Goal: Task Accomplishment & Management: Complete application form

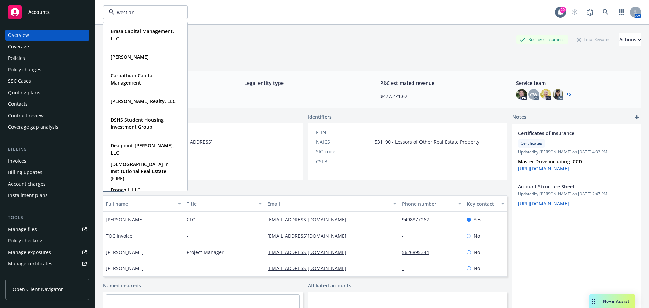
type input "westland"
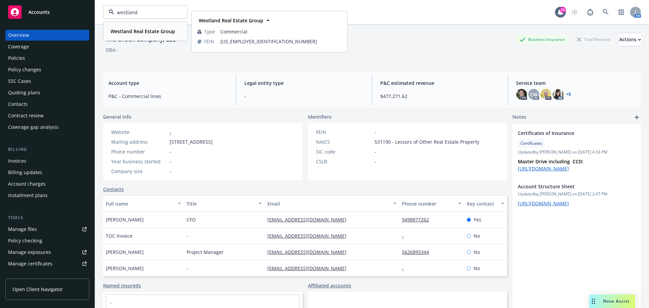
click at [154, 32] on strong "Westland Real Estate Group" at bounding box center [142, 31] width 65 height 6
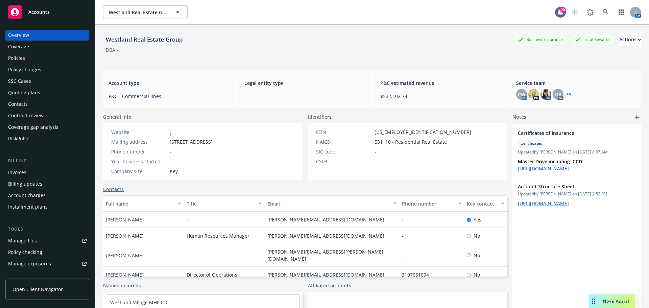
click at [34, 70] on div "Policy changes" at bounding box center [24, 69] width 33 height 11
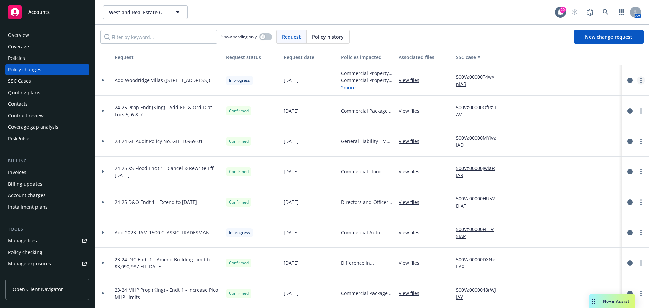
click at [640, 82] on circle "more" at bounding box center [640, 82] width 1 height 1
click at [583, 131] on link "Resume workflow" at bounding box center [581, 135] width 116 height 14
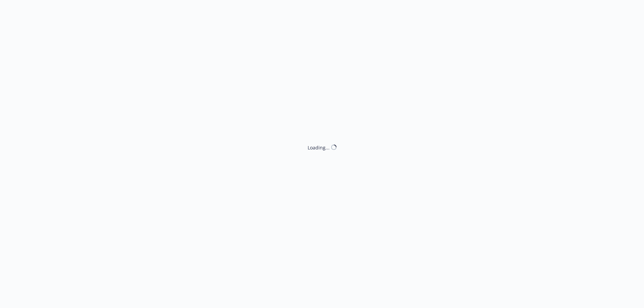
select select "ACCEPTED"
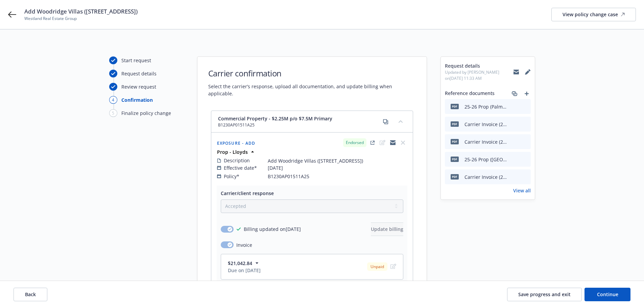
click at [39, 302] on div "Back Save progress and exit Continue" at bounding box center [322, 294] width 644 height 27
click at [34, 298] on button "Back" at bounding box center [31, 295] width 34 height 14
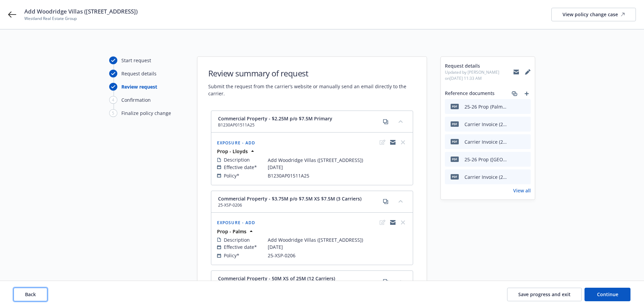
click at [32, 296] on span "Back" at bounding box center [30, 294] width 11 height 6
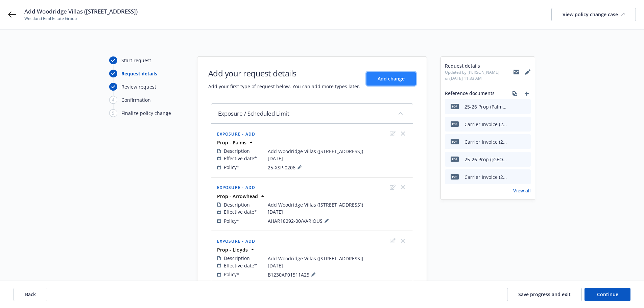
click at [389, 81] on span "Add change" at bounding box center [390, 78] width 27 height 6
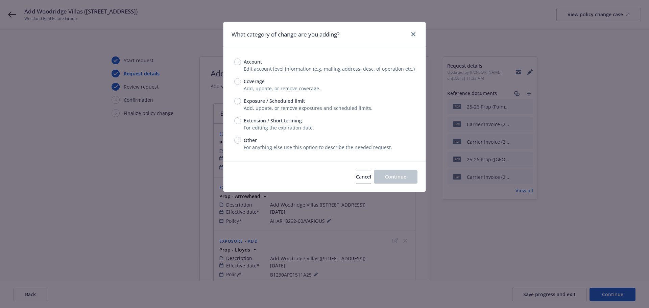
drag, startPoint x: 308, startPoint y: 103, endPoint x: 303, endPoint y: 103, distance: 5.4
click at [308, 103] on div "Exposure / Scheduled limit" at bounding box center [324, 100] width 180 height 7
click at [241, 103] on input "Exposure / Scheduled limit" at bounding box center [237, 101] width 7 height 7
radio input "true"
click at [295, 101] on span "Exposure / Scheduled limit" at bounding box center [274, 100] width 61 height 7
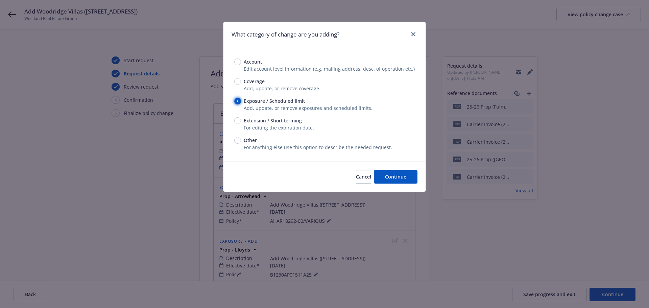
click at [241, 101] on input "Exposure / Scheduled limit" at bounding box center [237, 101] width 7 height 7
click at [387, 168] on div "Cancel Continue" at bounding box center [324, 176] width 202 height 30
click at [388, 169] on div "Cancel Continue" at bounding box center [324, 176] width 202 height 30
click at [398, 180] on span "Continue" at bounding box center [395, 176] width 21 height 6
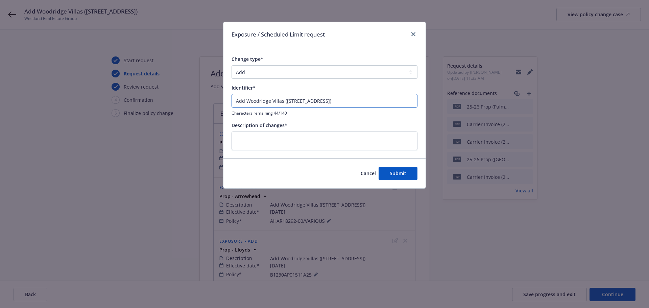
click at [362, 103] on input "Add Woodridge Villas ([STREET_ADDRESS])" at bounding box center [324, 101] width 186 height 14
type input "Add Woodridge Villas ([STREET_ADDRESS])"
click at [334, 137] on textarea at bounding box center [324, 140] width 186 height 19
paste textarea "Add Woodridge Villas ([STREET_ADDRESS])"
type textarea "Add Woodridge Villas ([STREET_ADDRESS])"
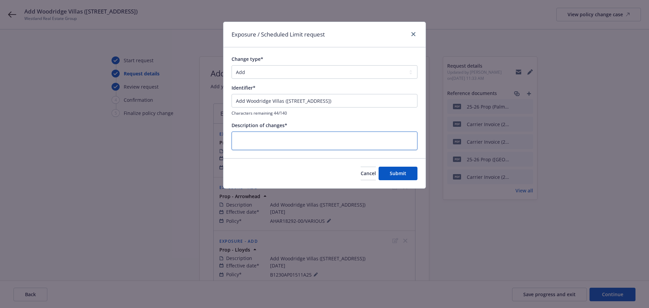
type textarea "x"
type textarea "Add Woodridge Villas ([STREET_ADDRESS])"
drag, startPoint x: 306, startPoint y: 101, endPoint x: 127, endPoint y: 91, distance: 179.4
click at [127, 91] on div "Exposure / Scheduled Limit request Change type* Add Audit Change Remove Identif…" at bounding box center [324, 154] width 649 height 308
type input "P"
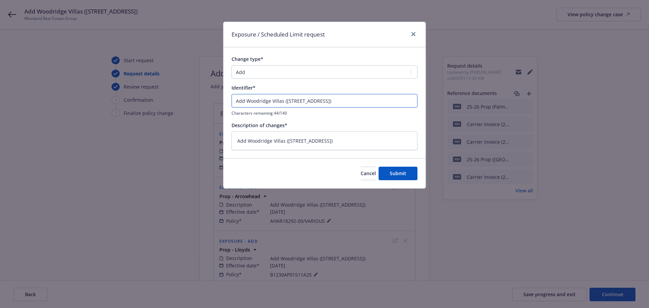
type textarea "x"
type input "Pr"
type textarea "x"
type input "Pro"
type textarea "x"
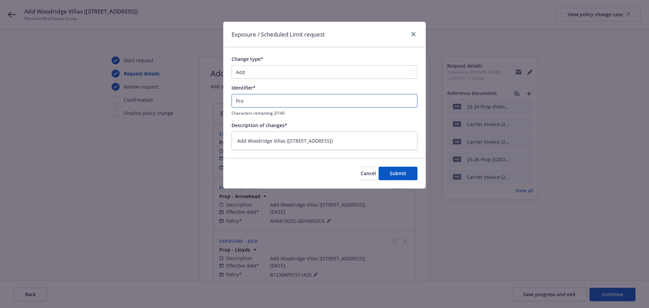
type input "Prop"
type textarea "x"
type input "Prop"
type textarea "x"
type input "Prop -"
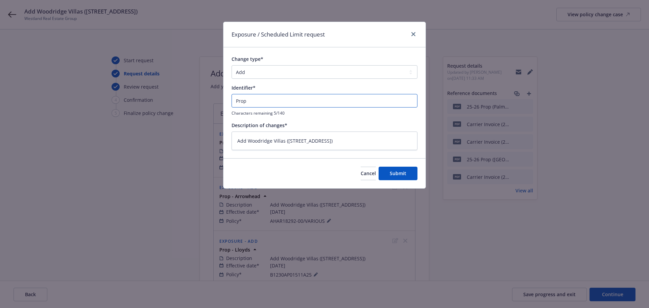
type textarea "x"
type input "Prop -"
type textarea "x"
type input "Prop - K"
type textarea "x"
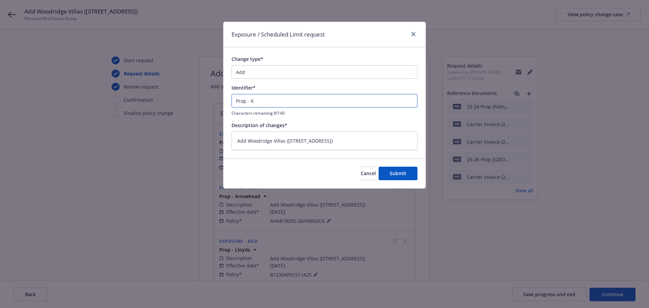
type input "Prop - Ki"
type textarea "x"
type input "Prop - Kin"
type textarea "x"
type input "Prop - Kins"
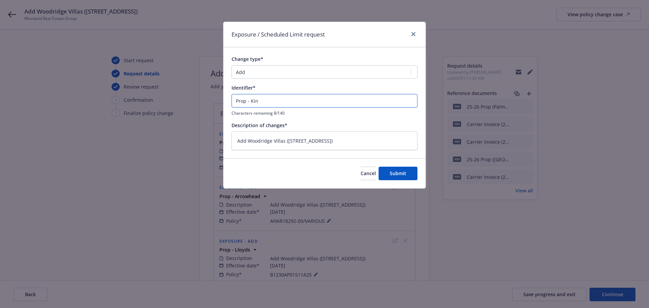
type textarea "x"
type input "Prop - Kinsa"
type textarea "x"
type input "Prop - Kinsal"
type textarea "x"
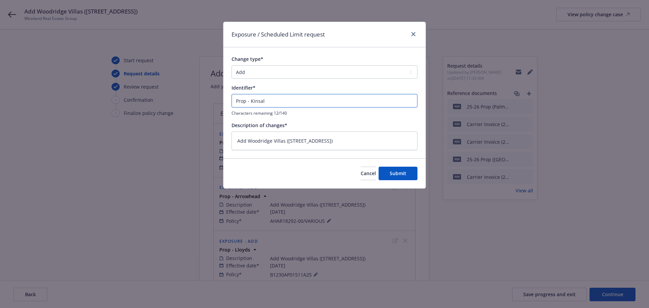
type input "Prop - Kinsale"
type textarea "x"
type input "Prop - Kinsale"
click at [401, 168] on button "Submit" at bounding box center [397, 174] width 39 height 14
type textarea "x"
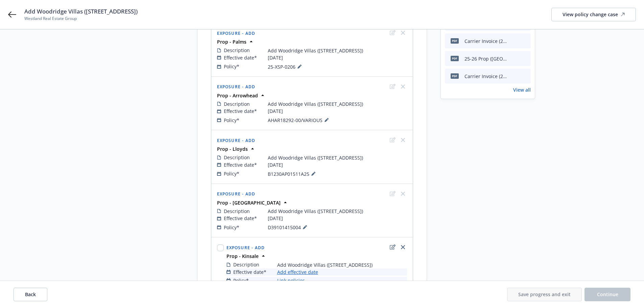
scroll to position [154, 0]
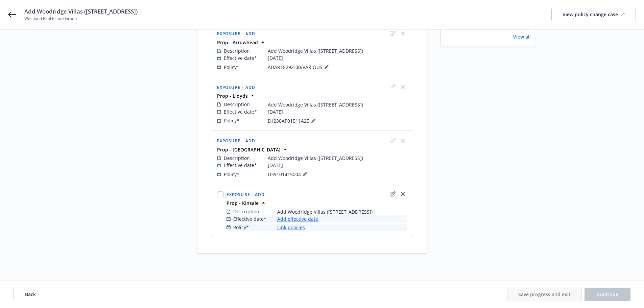
click at [315, 218] on link "Add effective date" at bounding box center [297, 218] width 41 height 7
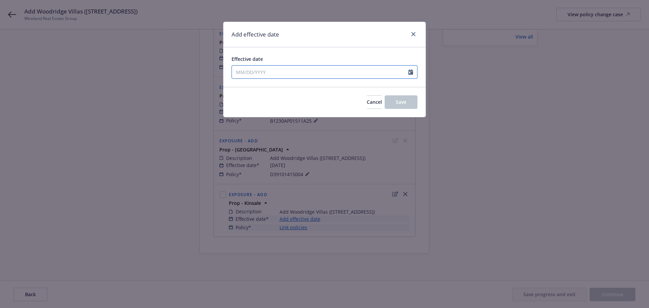
click at [291, 72] on input "Effective date" at bounding box center [320, 72] width 176 height 13
select select "10"
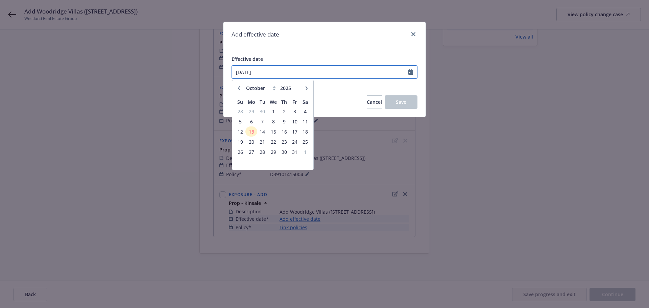
type input "[DATE]"
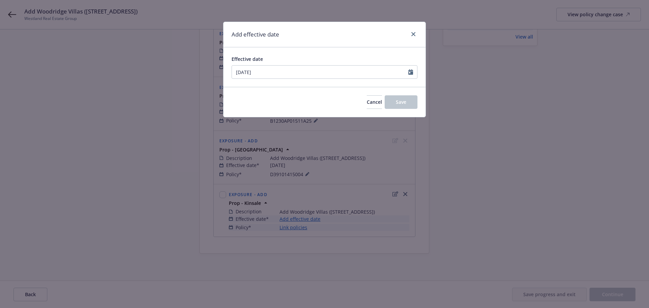
click at [298, 35] on div "Add effective date" at bounding box center [324, 34] width 202 height 25
click at [405, 99] on span "Save" at bounding box center [401, 102] width 10 height 6
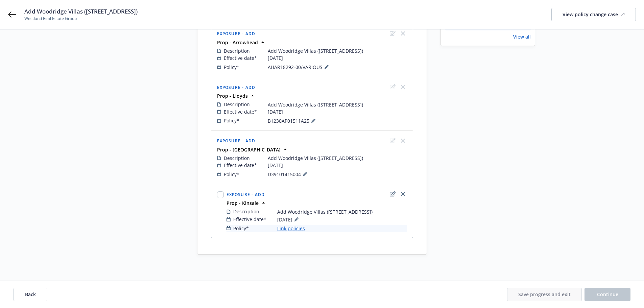
click at [296, 231] on link "Link policies" at bounding box center [291, 228] width 28 height 7
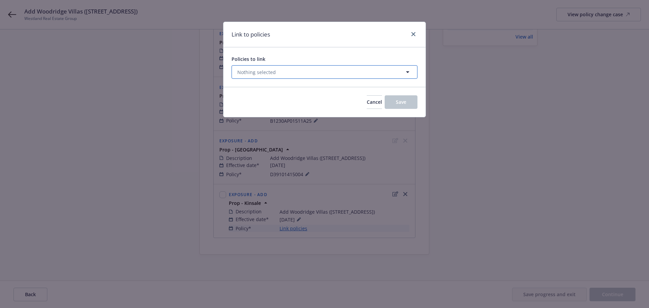
click at [277, 72] on button "Nothing selected" at bounding box center [324, 72] width 186 height 14
select select "ACTIVE"
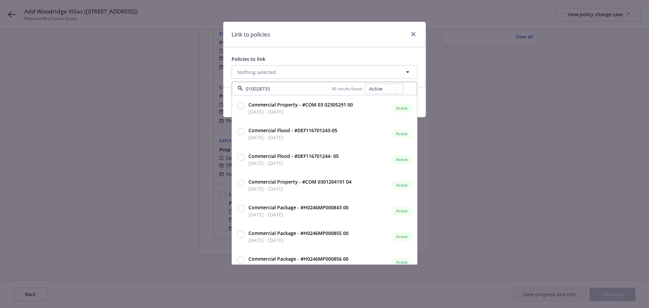
type input "0100287333"
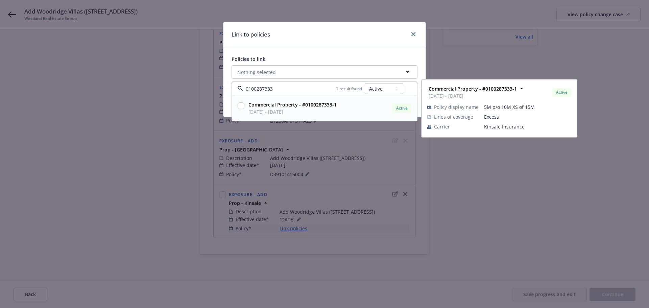
click at [242, 106] on input "checkbox" at bounding box center [241, 105] width 7 height 7
checkbox input "true"
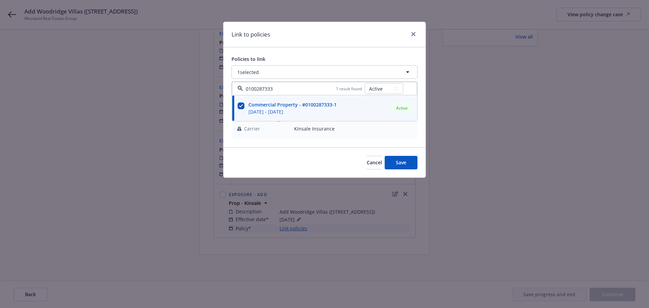
type input "0100287333"
click at [315, 53] on div "Policies to link 1 selected 0100287333 1 result found All Active Upcoming Expir…" at bounding box center [324, 97] width 202 height 100
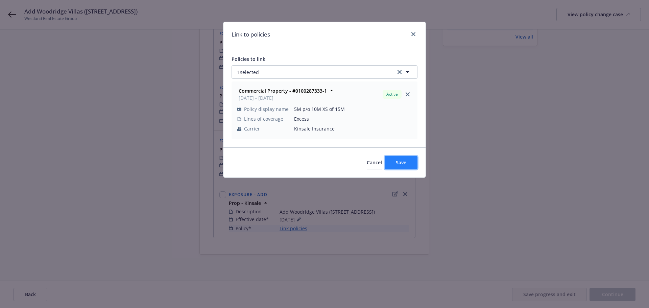
click at [402, 158] on button "Save" at bounding box center [400, 163] width 33 height 14
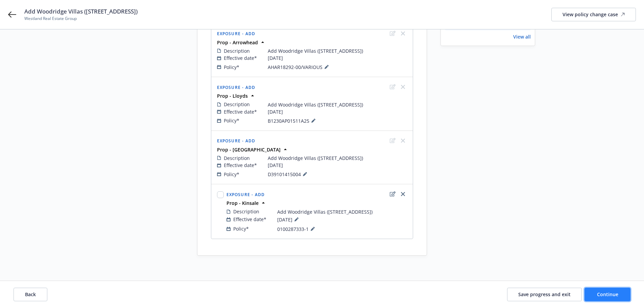
click at [599, 292] on span "Continue" at bounding box center [607, 294] width 21 height 6
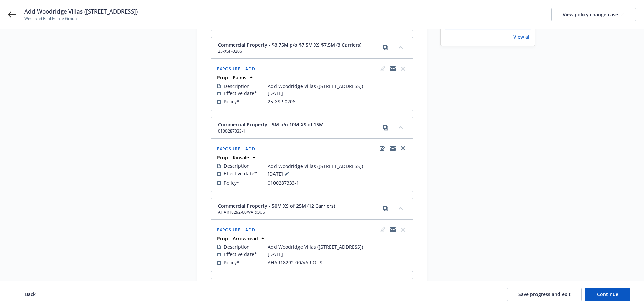
scroll to position [269, 0]
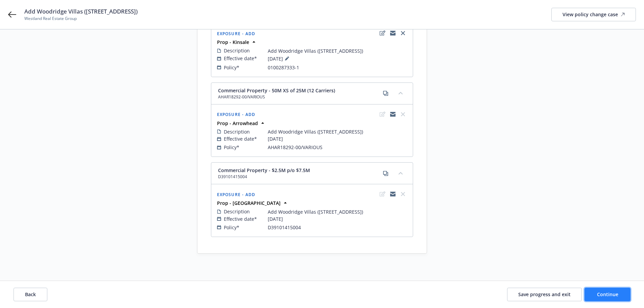
click at [614, 290] on button "Continue" at bounding box center [607, 295] width 46 height 14
select select "ACCEPTED"
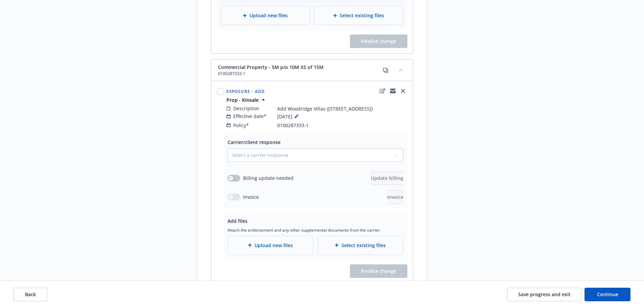
scroll to position [636, 0]
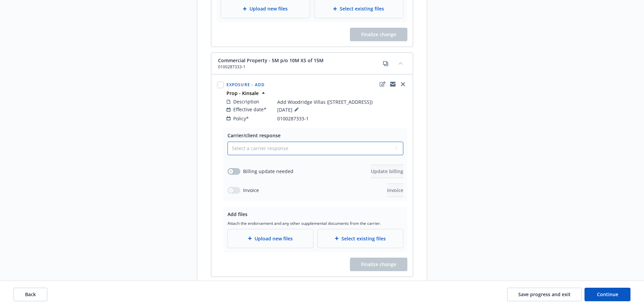
click at [295, 144] on select "Select a carrier response Accepted Accepted with revision No endorsement needed…" at bounding box center [315, 149] width 176 height 14
select select "ACCEPTED"
click at [227, 142] on select "Select a carrier response Accepted Accepted with revision No endorsement needed…" at bounding box center [315, 149] width 176 height 14
click at [229, 168] on div "Billing update needed" at bounding box center [260, 171] width 66 height 7
click at [235, 168] on div "Billing update needed Update billing" at bounding box center [315, 172] width 176 height 14
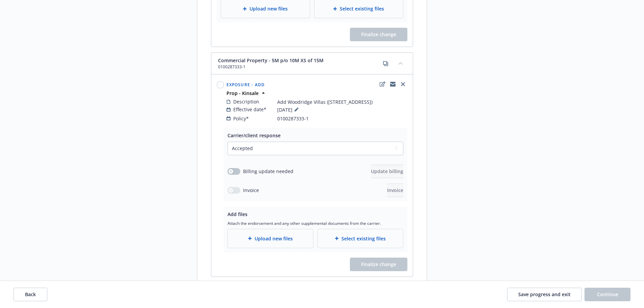
click at [234, 168] on div "Billing update needed" at bounding box center [260, 171] width 66 height 7
click at [230, 168] on button "button" at bounding box center [233, 171] width 13 height 7
click at [261, 235] on span "Upload new files" at bounding box center [273, 238] width 38 height 7
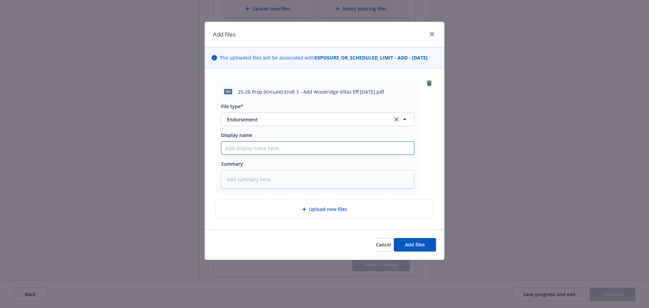
click at [289, 149] on input "Display name" at bounding box center [317, 148] width 193 height 13
paste input "25-26 Prop (Kinsale) Endt 3 - Add Woodridge Villas Eff [DATE]"
type textarea "x"
type input "25-26 Prop (Kinsale) Endt 3 - Add Woodridge Villas Eff [DATE]"
click at [402, 246] on button "Add files" at bounding box center [415, 245] width 42 height 14
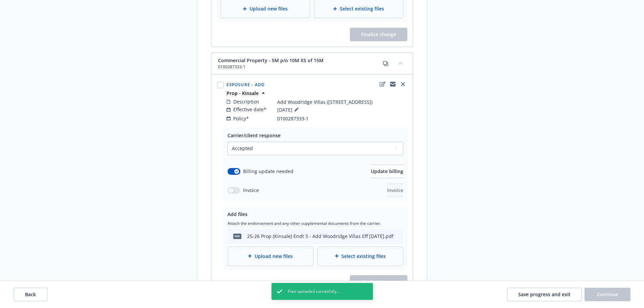
click at [281, 252] on span "Upload new files" at bounding box center [273, 255] width 38 height 7
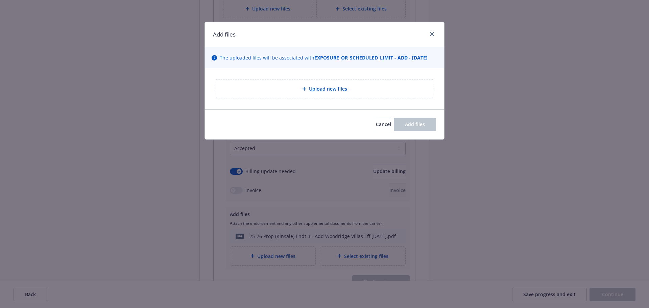
type textarea "x"
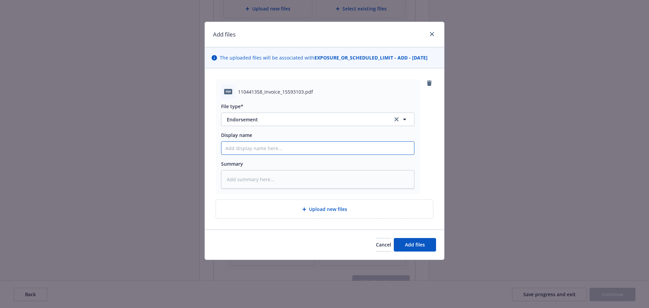
click at [268, 147] on input "Display name" at bounding box center [317, 148] width 193 height 13
click at [274, 125] on button "Endorsement" at bounding box center [317, 120] width 193 height 14
type input "invoic"
click at [265, 154] on span "Invoice - Third Party" at bounding box center [251, 155] width 47 height 7
click at [255, 148] on input "Display name" at bounding box center [317, 148] width 193 height 13
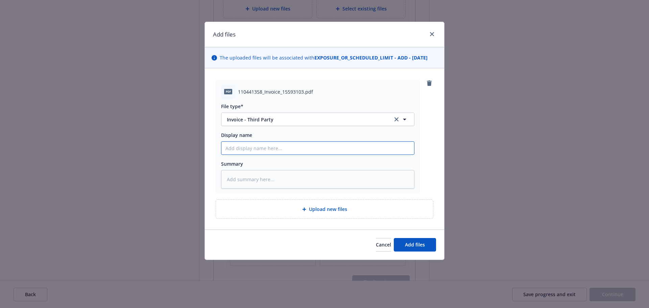
type textarea "x"
type input "C"
type textarea "x"
type input "Ca"
type textarea "x"
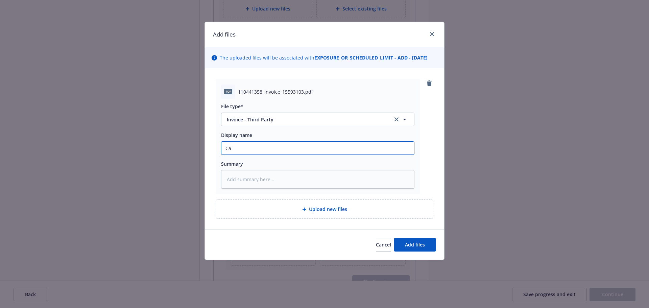
type input "Car"
type textarea "x"
type input "[PERSON_NAME]"
type textarea "x"
type input "[PERSON_NAME]"
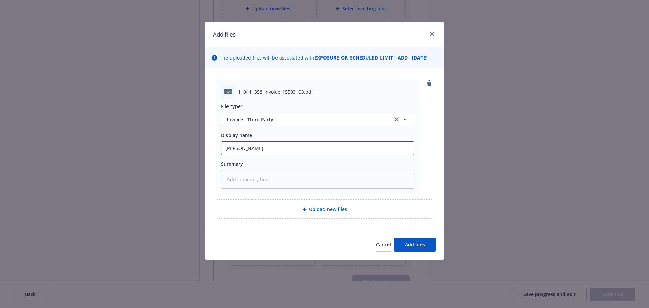
type textarea "x"
type input "[PERSON_NAME]"
type textarea "x"
type input "Carrier"
type textarea "x"
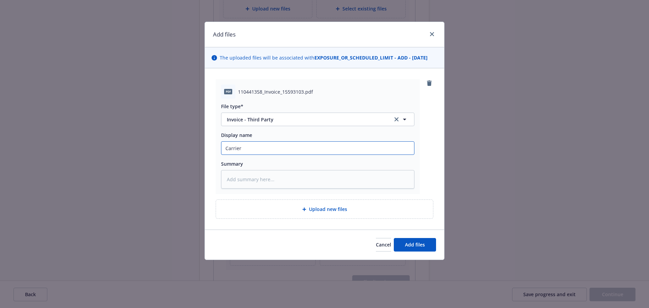
type input "Carrier"
type textarea "x"
type input "Carrier I"
type textarea "x"
type input "Carrier In"
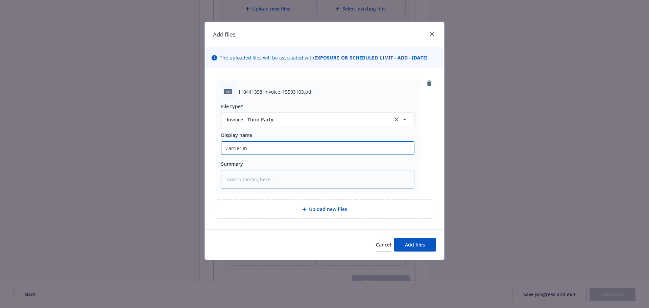
type textarea "x"
type input "Carrier Inv"
type textarea "x"
type input "Carrier Invo"
type textarea "x"
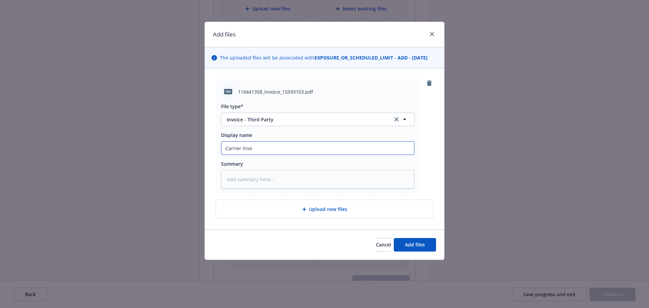
type input "Carrier Invoi"
type textarea "x"
type input "Carrier Invoic"
type textarea "x"
type input "Carrier Invoice"
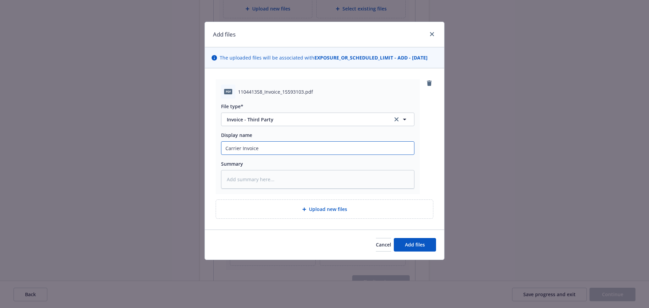
type textarea "x"
type input "Carrier Invoice"
type textarea "x"
type input "Carrier Invoice ("
paste input "25-26 Prop (Kinsale) Endt 3 - Add Woodridge Villas Eff [DATE]"
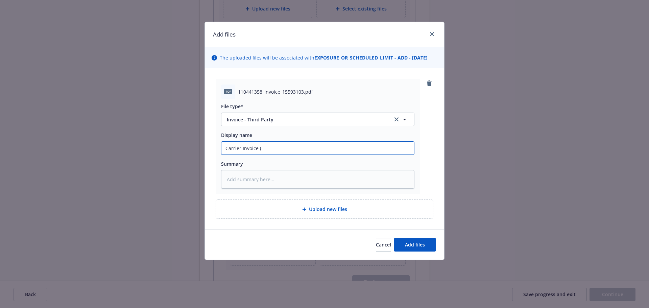
type textarea "x"
type input "Carrier Invoice (25-26 Prop (Kinsale) Endt 3 - Add Woodridge Villas Eff [DATE]"
type textarea "x"
type input "Carrier Invoice (25-26 Prop (Kinsale) Endt 3 - Add Woodridge Villas Eff [DATE])"
click at [407, 240] on button "Add files" at bounding box center [415, 245] width 42 height 14
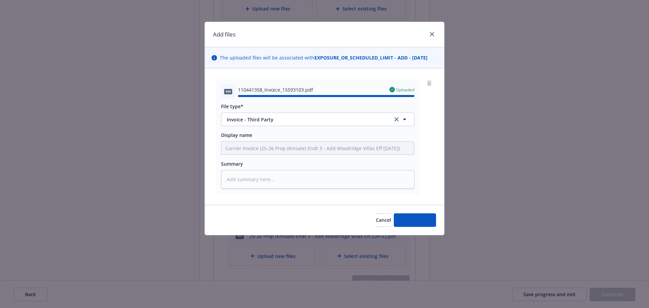
type textarea "x"
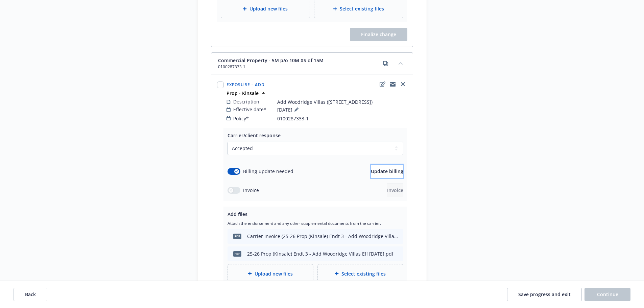
click at [371, 168] on span "Update billing" at bounding box center [387, 171] width 32 height 6
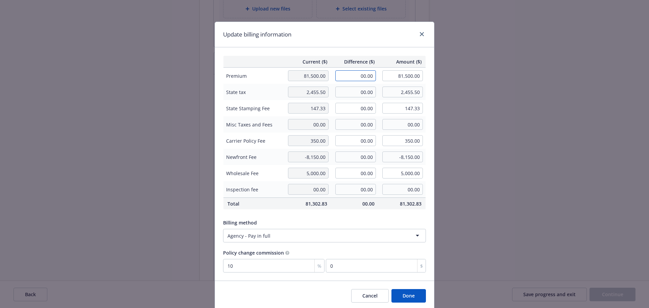
click at [362, 75] on input "00.00" at bounding box center [355, 75] width 41 height 11
drag, startPoint x: 367, startPoint y: 77, endPoint x: 393, endPoint y: 77, distance: 25.7
click at [393, 77] on tr "Premium 81,500.00 965 81,500.00" at bounding box center [324, 76] width 202 height 17
type input "695.00"
type input "82,195.00"
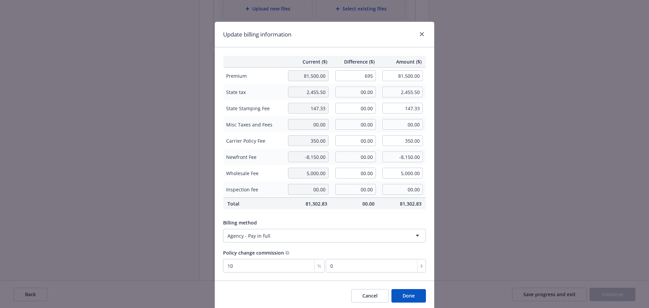
type input "69.5"
click at [354, 54] on div "Current ($) Difference ($) Amount ($) Premium 81,500.00 695.00 82,195.00 State …" at bounding box center [324, 163] width 219 height 233
click at [353, 93] on input "00.00" at bounding box center [355, 91] width 41 height 11
type input "20.85"
type input "2,476.35"
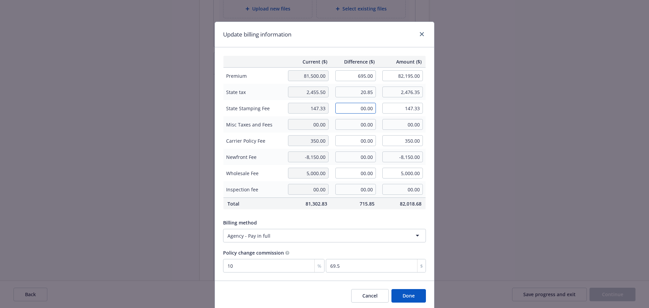
click at [361, 106] on input "00.00" at bounding box center [355, 108] width 41 height 11
type input "1.25"
type input "148.58"
click at [340, 46] on div "Update billing information" at bounding box center [324, 34] width 219 height 25
click at [355, 157] on input "00.00" at bounding box center [355, 156] width 41 height 11
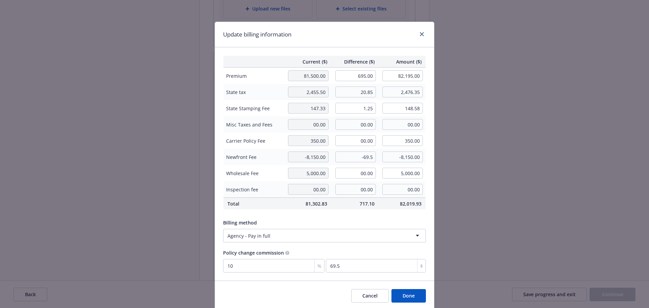
type input "-69.50"
type input "-8,219.50"
click at [322, 34] on div "Update billing information" at bounding box center [324, 34] width 219 height 25
click at [400, 291] on button "Done" at bounding box center [408, 296] width 34 height 14
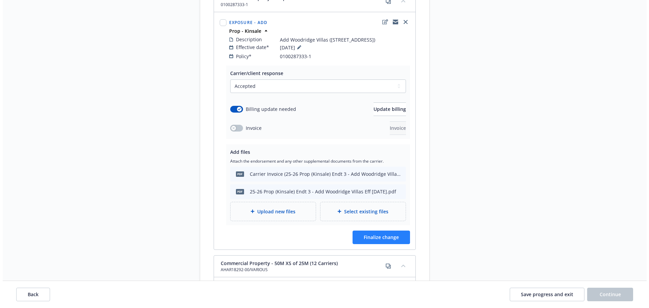
scroll to position [704, 0]
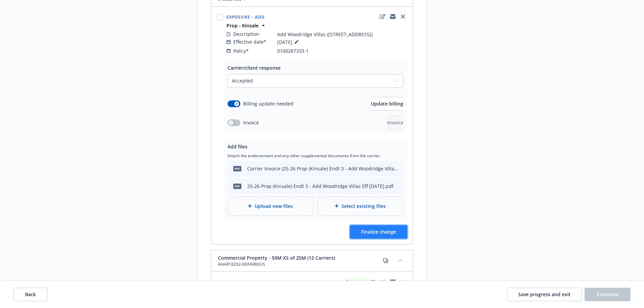
click at [369, 228] on span "Finalize change" at bounding box center [378, 231] width 35 height 6
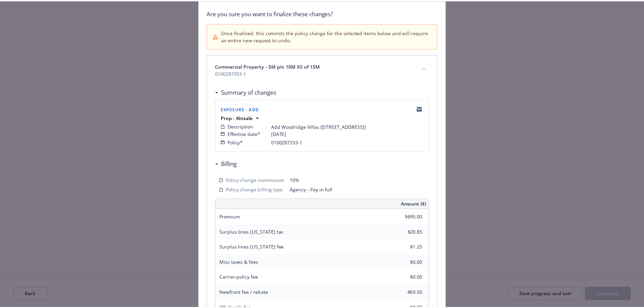
scroll to position [135, 0]
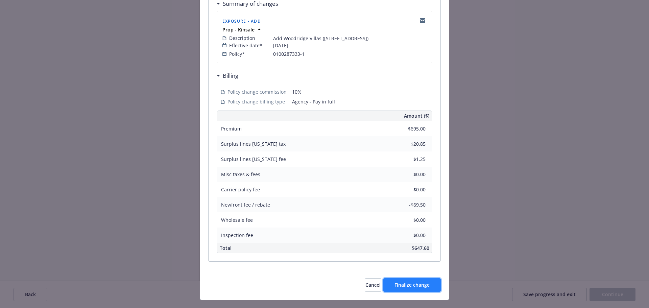
click at [405, 283] on span "Finalize change" at bounding box center [411, 284] width 35 height 6
select select "ACCEPTED"
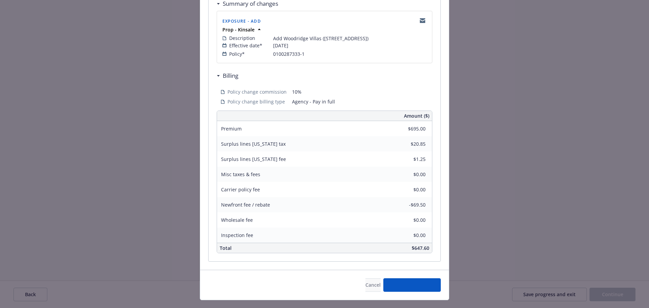
select select "ACCEPTED"
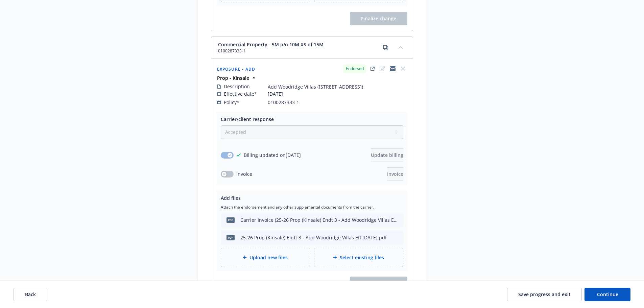
scroll to position [636, 0]
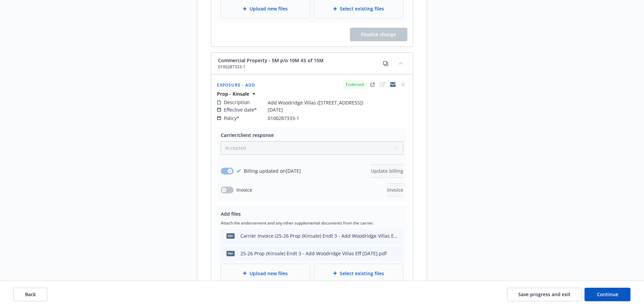
click at [49, 170] on div "Start request Request details Review request 4 Confirmation 5 Finalize policy c…" at bounding box center [321, 163] width 627 height 1486
click at [26, 293] on span "Back" at bounding box center [30, 294] width 11 height 6
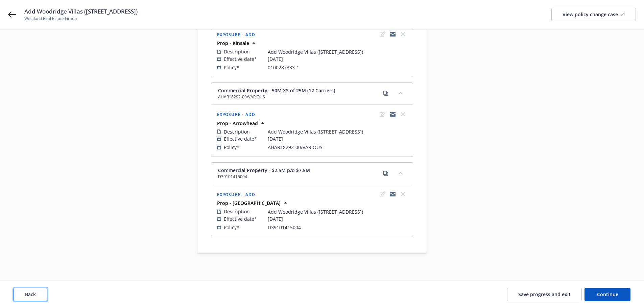
click at [26, 293] on span "Back" at bounding box center [30, 294] width 11 height 6
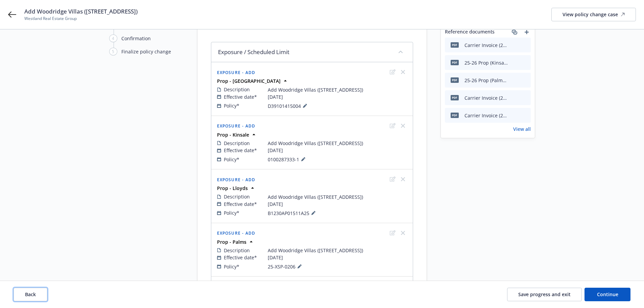
scroll to position [0, 0]
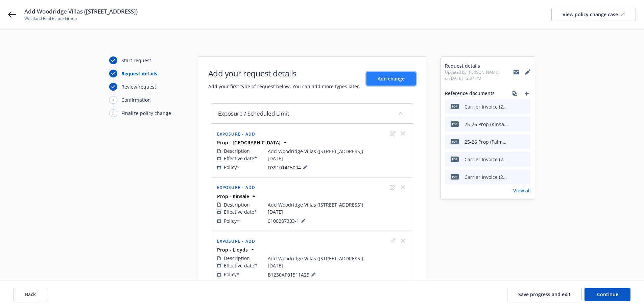
click at [398, 81] on span "Add change" at bounding box center [390, 78] width 27 height 6
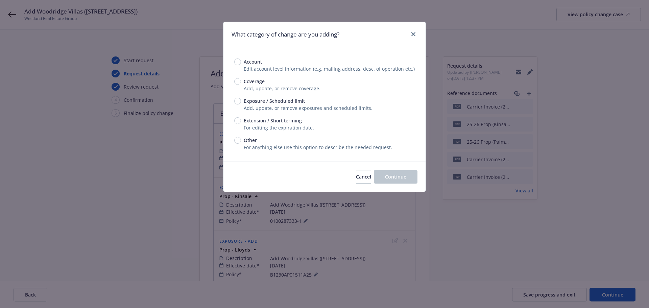
click at [272, 96] on div "Account Edit account level information (e.g. mailing address, desc. of operatio…" at bounding box center [324, 104] width 180 height 93
click at [294, 97] on div "Account Edit account level information (e.g. mailing address, desc. of operatio…" at bounding box center [324, 104] width 180 height 93
click at [286, 100] on span "Exposure / Scheduled limit" at bounding box center [274, 100] width 61 height 7
click at [241, 100] on input "Exposure / Scheduled limit" at bounding box center [237, 101] width 7 height 7
radio input "true"
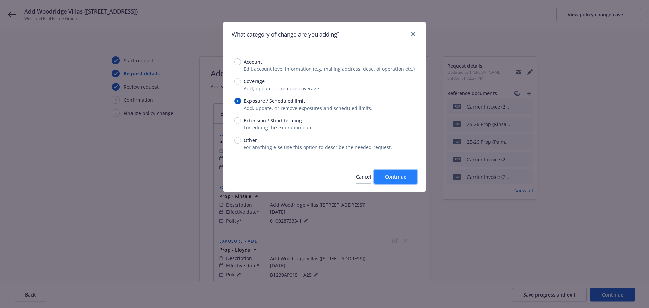
click at [411, 178] on button "Continue" at bounding box center [396, 177] width 44 height 14
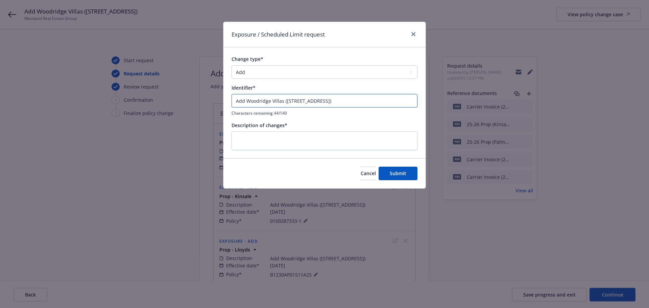
click at [341, 94] on input "Add Woodridge Villas ([STREET_ADDRESS])" at bounding box center [324, 101] width 186 height 14
click at [326, 142] on textarea at bounding box center [324, 140] width 186 height 19
paste textarea "Add Woodridge Villas ([STREET_ADDRESS])"
type textarea "x"
type textarea "Add Woodridge Villas ([STREET_ADDRESS])"
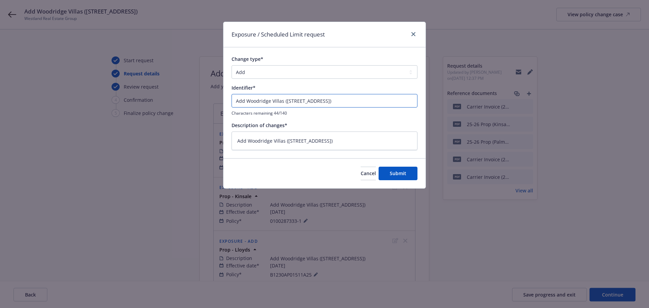
click at [342, 99] on input "Add Woodridge Villas ([STREET_ADDRESS])" at bounding box center [324, 101] width 186 height 14
type textarea "x"
type input "P"
type textarea "x"
type input "Pr"
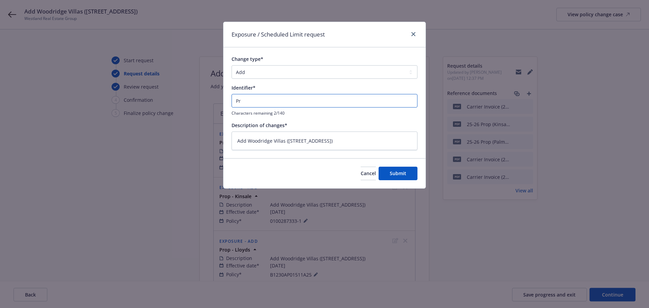
type textarea "x"
type input "Pro"
type textarea "x"
type input "Prop"
type textarea "x"
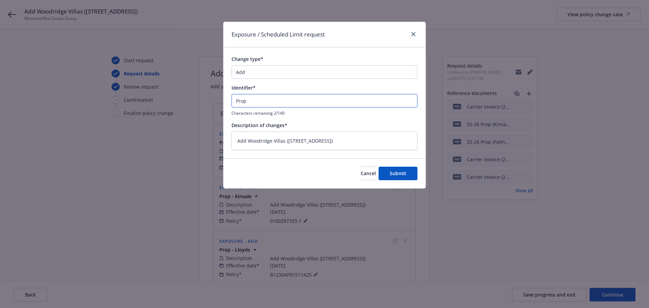
type input "Prop"
type textarea "x"
type input "Prop -"
type textarea "x"
type input "Prop -"
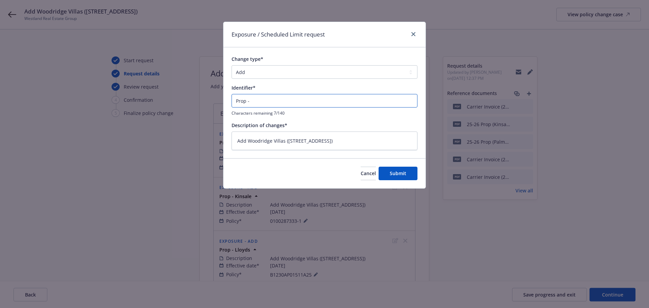
type textarea "x"
type input "Prop - L"
type textarea "x"
type input "Prop - La"
type textarea "x"
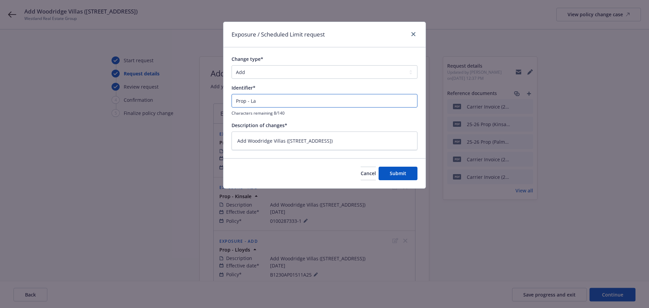
type input "Prop - Lan"
type textarea "x"
type input "Prop - Land"
type textarea "x"
type input "Prop - Landm"
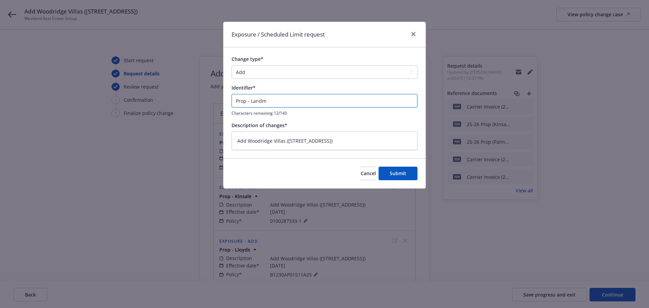
type textarea "x"
type input "Prop - Landma"
type textarea "x"
type input "Prop - Landmar"
type textarea "x"
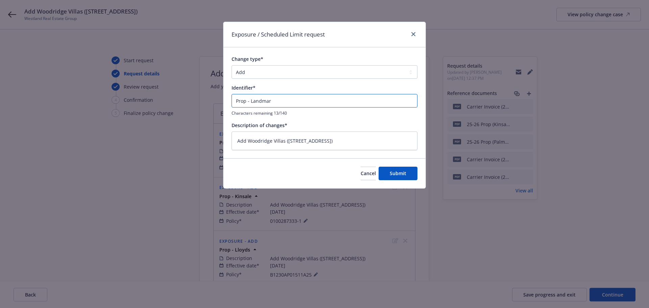
type input "Prop - Landmark"
type textarea "x"
type input "Prop - Landmark"
type textarea "x"
type input "Prop - Landmark ("
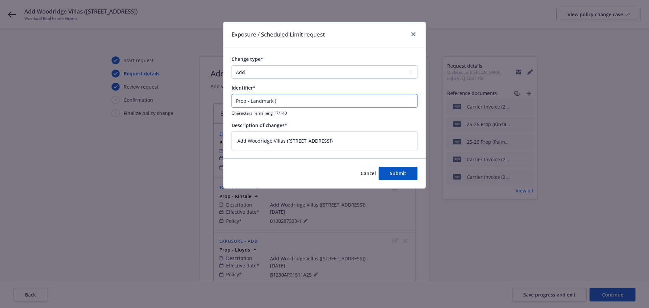
type textarea "x"
type input "Prop - Landmark (L"
type textarea "x"
type input "Prop - Landmark (LH"
type textarea "x"
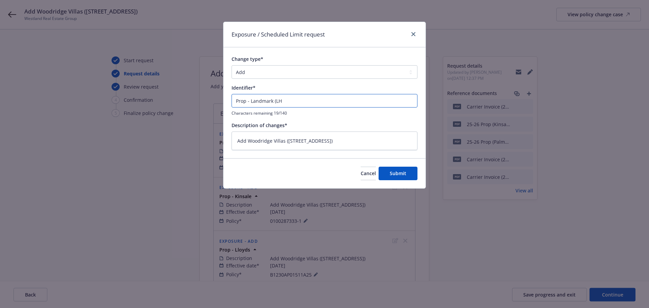
type input "Prop - Landmark (LHD"
type textarea "x"
type input "Prop - Landmark (LHD9"
type textarea "x"
type input "Prop - Landmark (LHD94"
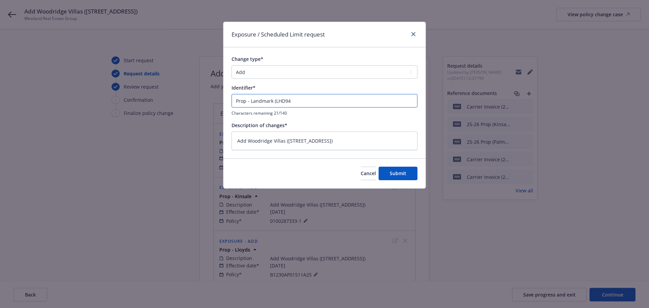
type textarea "x"
type input "Prop - Landmark (LHD949"
type textarea "x"
type input "Prop - Landmark (LHD9496"
type textarea "x"
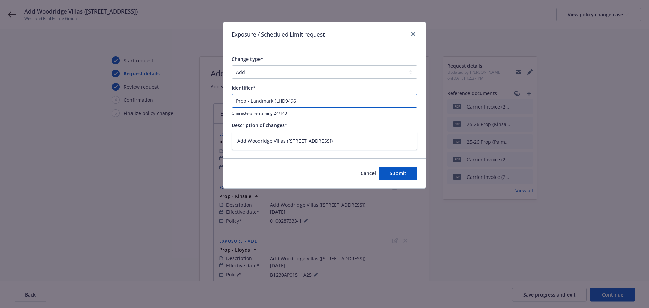
type input "Prop - Landmark (LHD94969"
type textarea "x"
type input "Prop - Landmark (LHD949694"
type textarea "x"
type input "Prop - Landmark (LHD949694)"
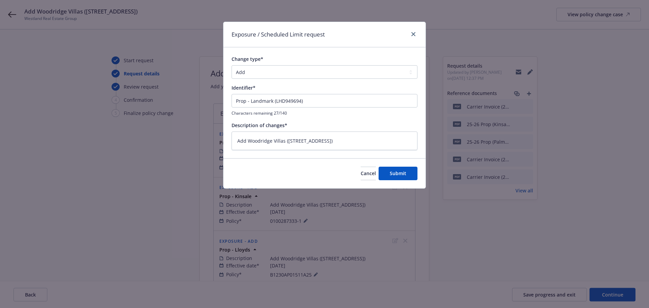
click at [406, 180] on div "Cancel Submit" at bounding box center [324, 173] width 202 height 30
click at [396, 176] on span "Submit" at bounding box center [398, 173] width 17 height 6
type textarea "x"
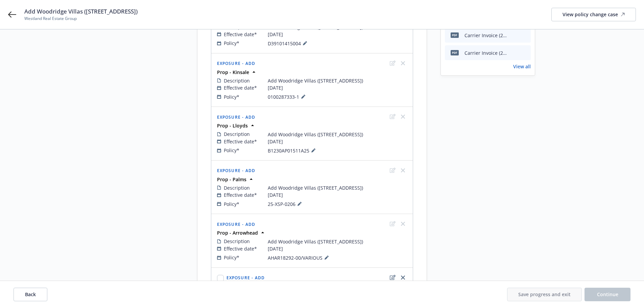
scroll to position [207, 0]
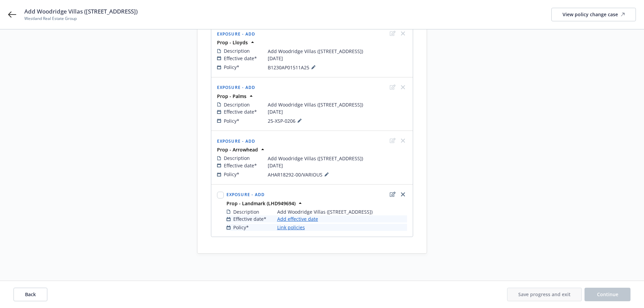
click at [294, 219] on link "Add effective date" at bounding box center [297, 218] width 41 height 7
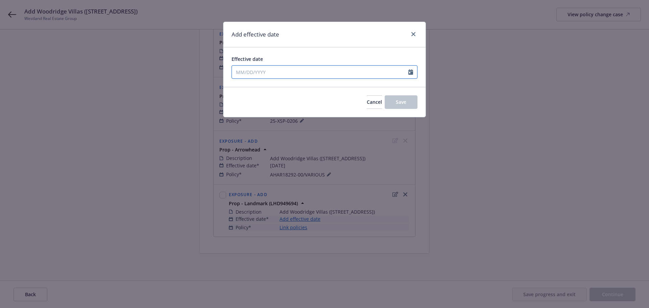
select select "10"
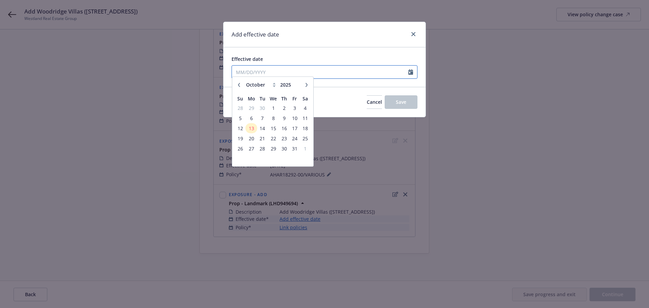
click at [277, 73] on input "Effective date" at bounding box center [320, 72] width 176 height 13
type input "[DATE]"
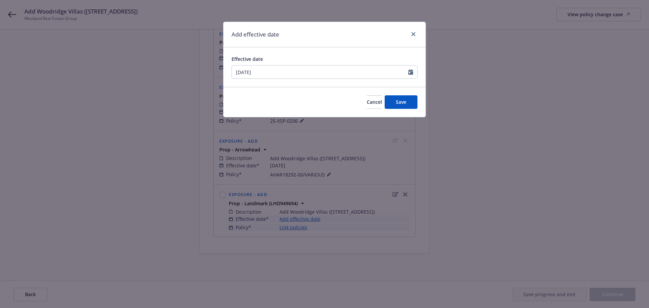
click at [305, 18] on div "Add effective date Effective date [DATE] January February March April May June …" at bounding box center [324, 154] width 649 height 308
drag, startPoint x: 390, startPoint y: 105, endPoint x: 399, endPoint y: 104, distance: 8.8
click at [397, 105] on button "Save" at bounding box center [400, 102] width 33 height 14
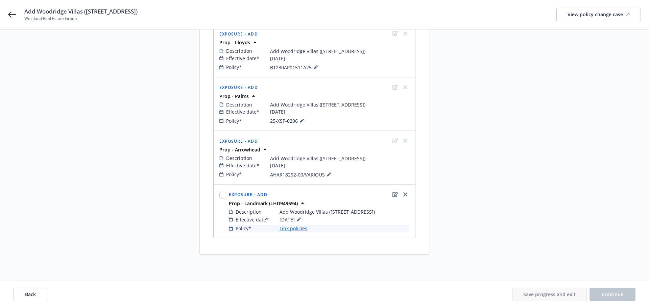
click at [399, 104] on div "Description Add Woodridge Villas ([STREET_ADDRESS])" at bounding box center [314, 104] width 190 height 7
click at [291, 233] on div "Exposure - Add Prop - Landmark (LHD949694) Description Add Woodridge Villas (15…" at bounding box center [312, 211] width 201 height 53
click at [291, 230] on link "Link policies" at bounding box center [291, 228] width 28 height 7
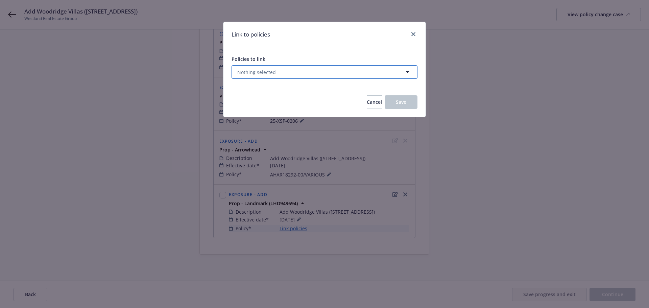
click at [263, 73] on span "Nothing selected" at bounding box center [256, 72] width 39 height 7
select select "ACTIVE"
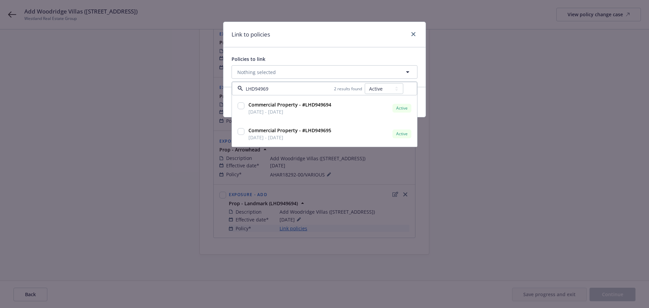
type input "LHD949694"
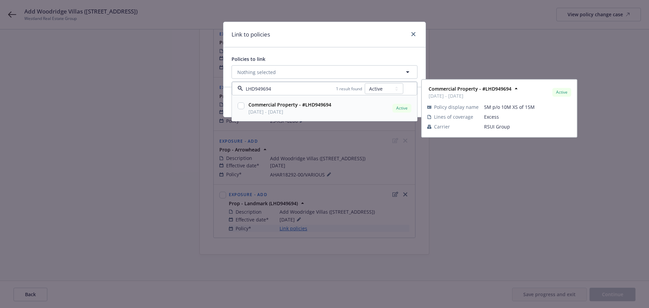
click at [242, 108] on input "checkbox" at bounding box center [241, 105] width 7 height 7
checkbox input "true"
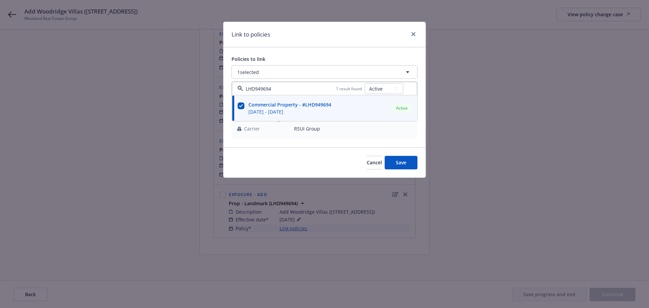
type input "LHD949694"
click at [320, 47] on div "Link to policies" at bounding box center [324, 34] width 202 height 25
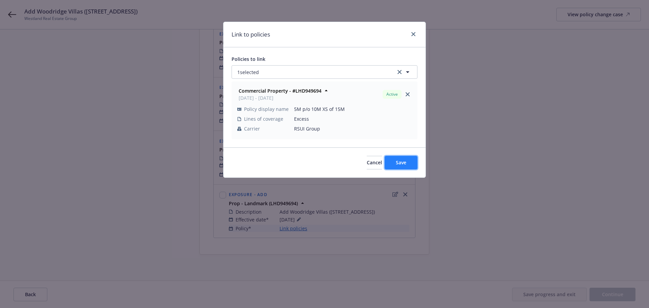
click at [400, 167] on button "Save" at bounding box center [400, 163] width 33 height 14
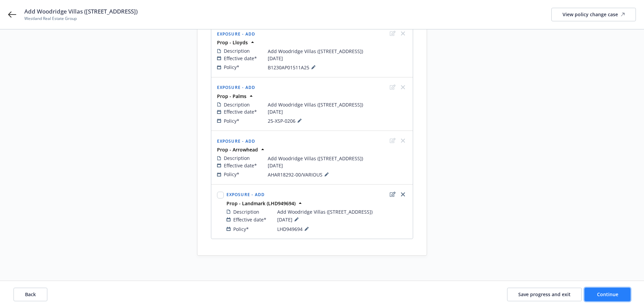
click at [624, 295] on button "Continue" at bounding box center [607, 295] width 46 height 14
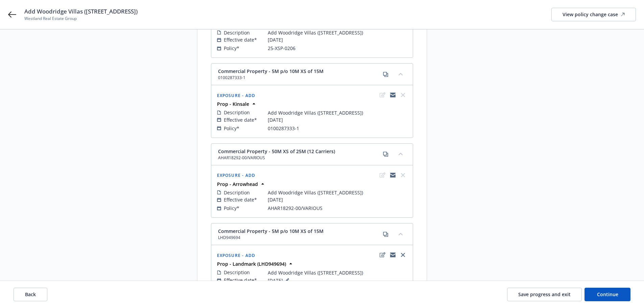
click at [97, 153] on div "Start request Request details Review request 4 Confirmation 5 Finalize policy c…" at bounding box center [321, 122] width 627 height 546
click at [613, 295] on span "Continue" at bounding box center [607, 294] width 21 height 6
select select "ACCEPTED"
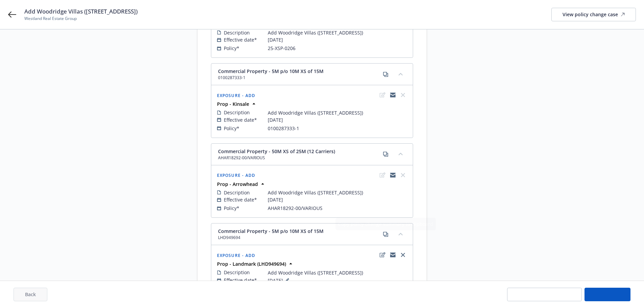
select select "ACCEPTED"
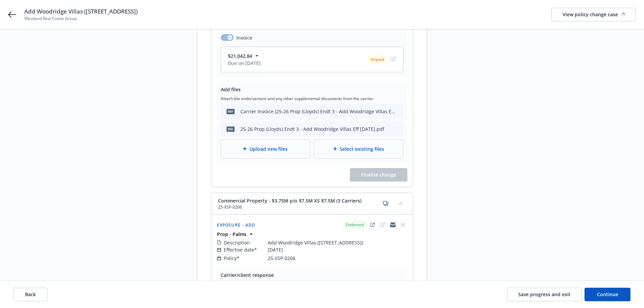
scroll to position [1122, 0]
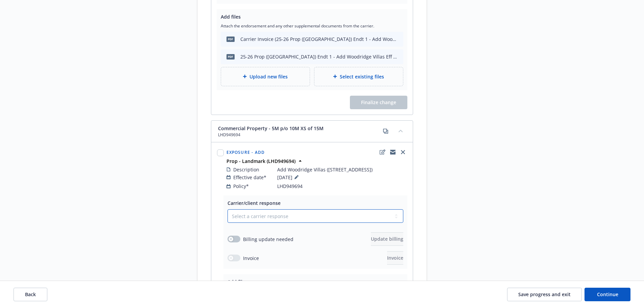
click at [293, 209] on select "Select a carrier response Accepted Accepted with revision No endorsement needed…" at bounding box center [315, 216] width 176 height 14
select select "ACCEPTED"
click at [227, 209] on select "Select a carrier response Accepted Accepted with revision No endorsement needed…" at bounding box center [315, 216] width 176 height 14
click at [231, 238] on icon "button" at bounding box center [230, 239] width 3 height 3
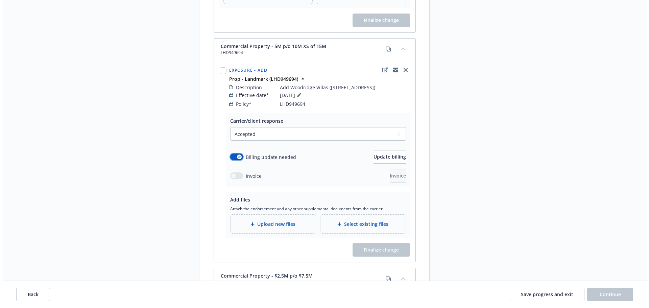
scroll to position [1223, 0]
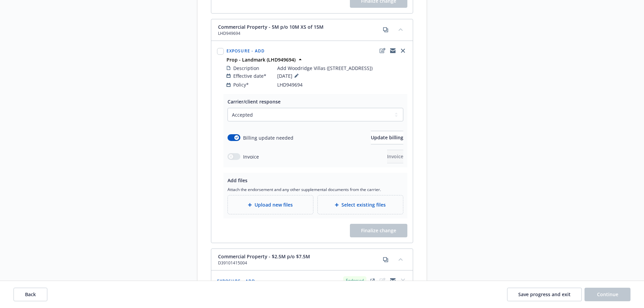
click at [254, 195] on div "Upload new files" at bounding box center [270, 204] width 85 height 19
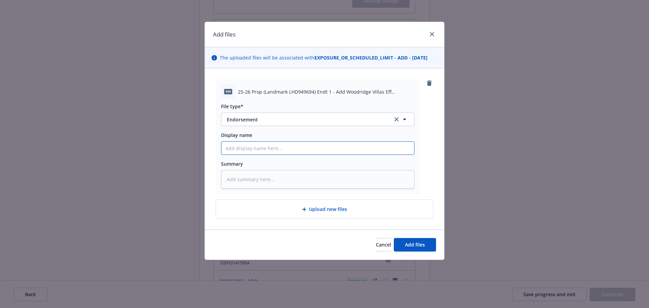
click at [303, 148] on input "Display name" at bounding box center [317, 148] width 193 height 13
paste input "25-26 Prop (Landmark LHD949694) Endt 1 - Add Woodridge Villas Eff [DATE]"
type textarea "x"
type input "25-26 Prop (Landmark LHD949694) Endt 1 - Add Woodridge Villas Eff [DATE]"
type textarea "x"
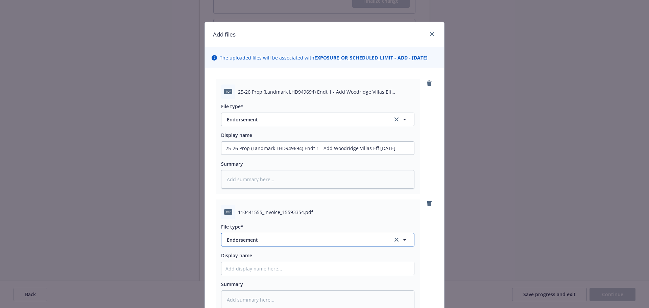
click at [246, 246] on button "Endorsement" at bounding box center [317, 240] width 193 height 14
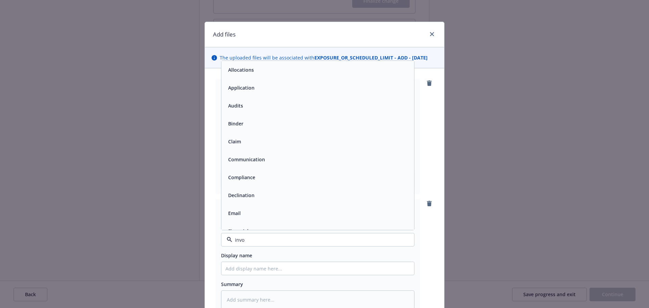
type input "invoi"
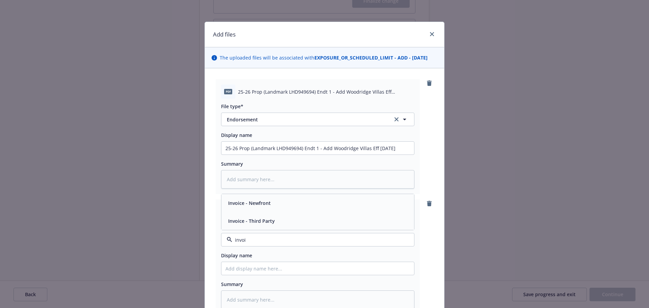
click at [260, 221] on span "Invoice - Third Party" at bounding box center [251, 220] width 47 height 7
click at [256, 270] on input "Display name" at bounding box center [317, 268] width 193 height 13
type textarea "x"
type input "C"
type textarea "x"
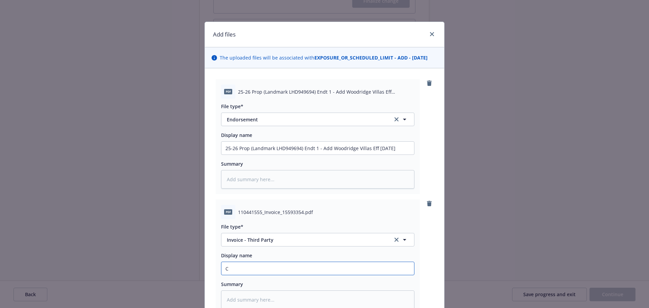
type input "Ca"
type textarea "x"
type input "Car"
type textarea "x"
type input "[PERSON_NAME]"
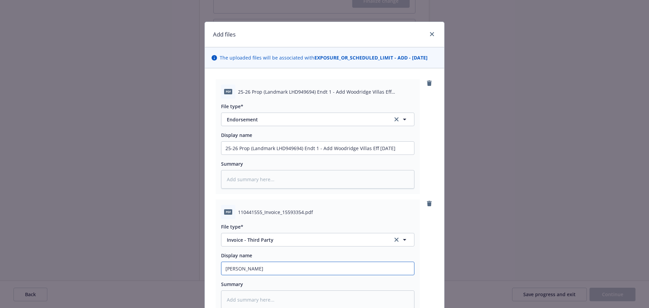
type textarea "x"
type input "[PERSON_NAME]"
type textarea "x"
type input "[PERSON_NAME]"
type textarea "x"
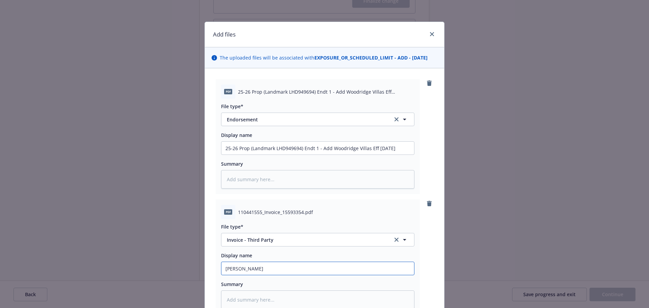
type input "Carrier"
type textarea "x"
type input "Carrier"
type textarea "x"
type input "Carrier I"
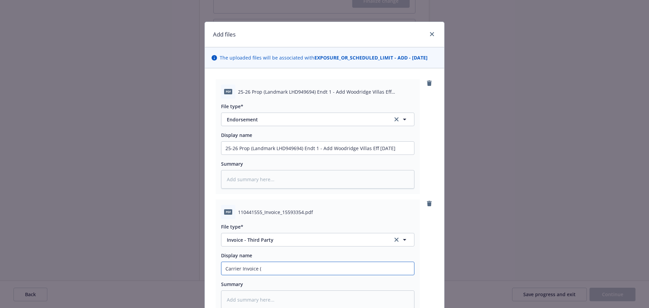
paste input "25-26 Prop (Landmark LHD949694) Endt 1 - Add Woodridge Villas Eff [DATE]"
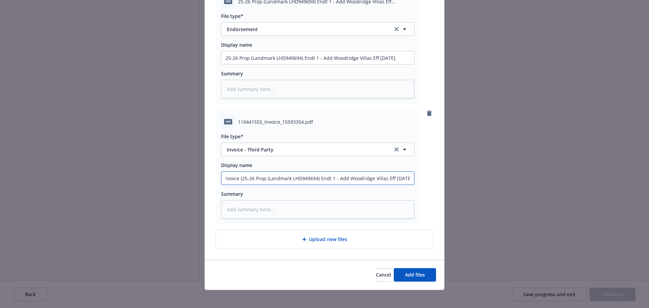
scroll to position [94, 0]
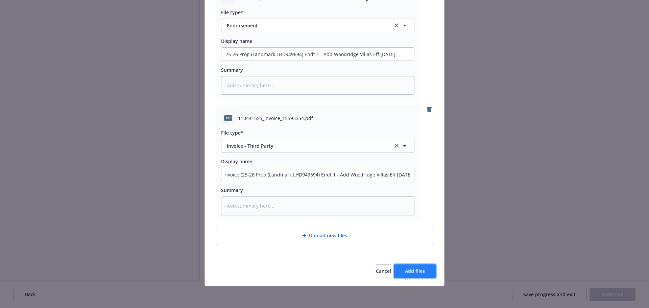
click at [411, 266] on button "Add files" at bounding box center [415, 271] width 42 height 14
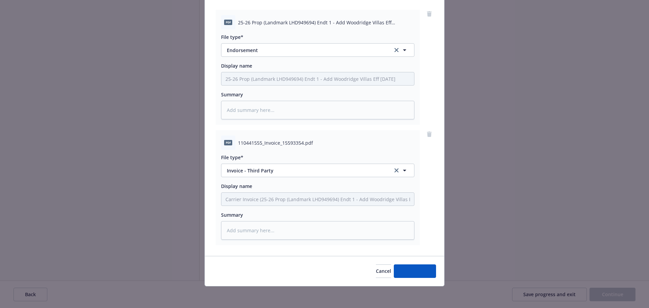
scroll to position [69, 0]
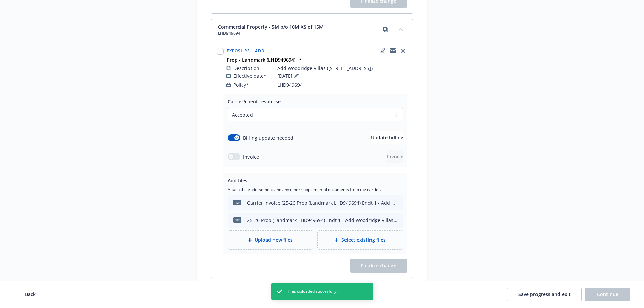
click at [364, 122] on div "Select a carrier response Accepted Accepted with revision No endorsement needed…" at bounding box center [315, 135] width 176 height 55
click at [371, 134] on span "Update billing" at bounding box center [387, 137] width 32 height 6
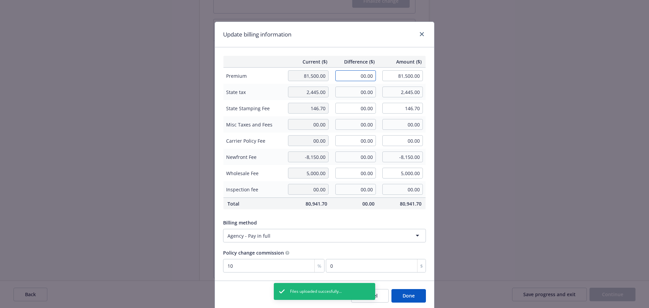
click at [357, 77] on input "00.00" at bounding box center [355, 75] width 41 height 11
click at [358, 92] on input "00.00" at bounding box center [355, 91] width 41 height 11
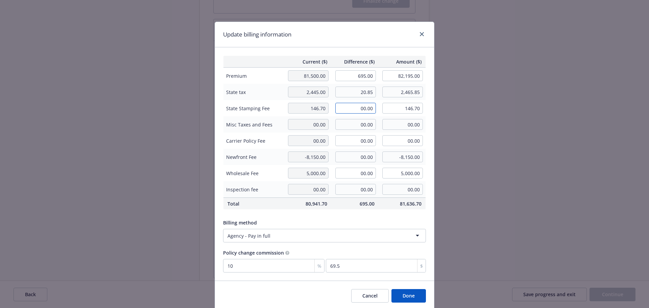
click at [355, 107] on input "00.00" at bounding box center [355, 108] width 41 height 11
click at [349, 146] on input "00.00" at bounding box center [355, 140] width 41 height 11
click at [351, 153] on input "00.00" at bounding box center [355, 156] width 41 height 11
click at [329, 43] on div "Update billing information" at bounding box center [324, 34] width 219 height 25
click at [415, 297] on button "Done" at bounding box center [408, 296] width 34 height 14
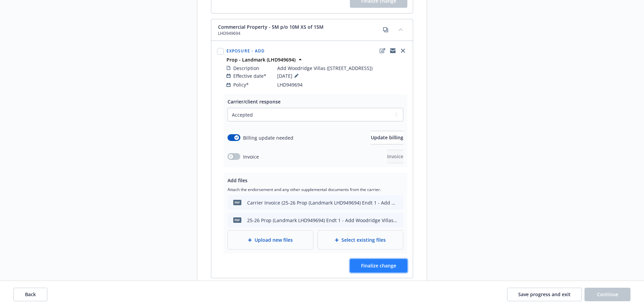
click at [391, 262] on span "Finalize change" at bounding box center [378, 265] width 35 height 6
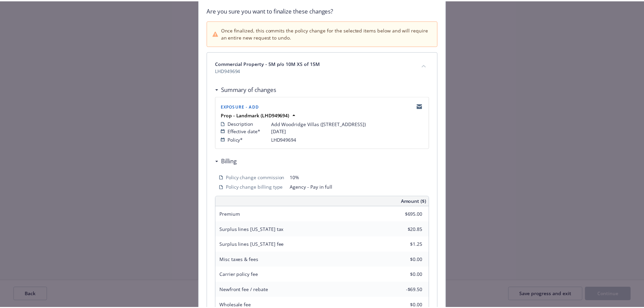
scroll to position [135, 0]
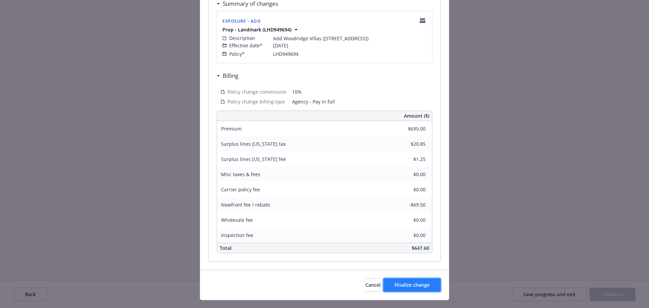
click at [411, 285] on span "Finalize change" at bounding box center [411, 284] width 35 height 6
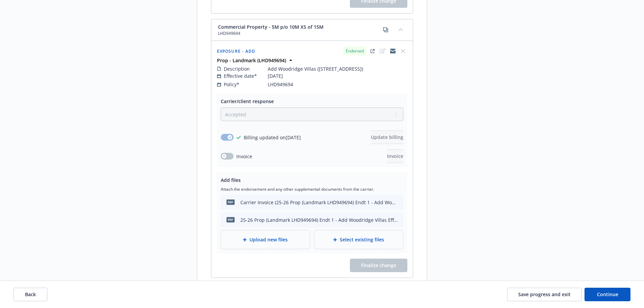
click at [526, 294] on span "Save progress and exit" at bounding box center [544, 294] width 52 height 6
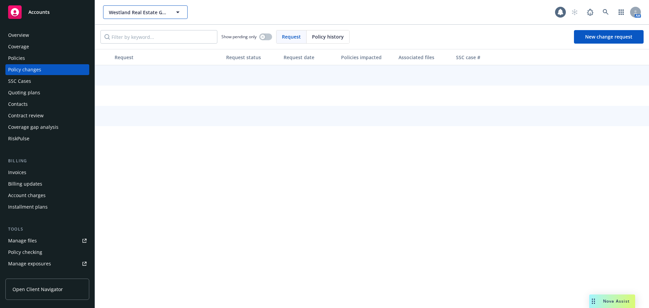
click at [121, 11] on span "Westland Real Estate Group" at bounding box center [138, 12] width 58 height 7
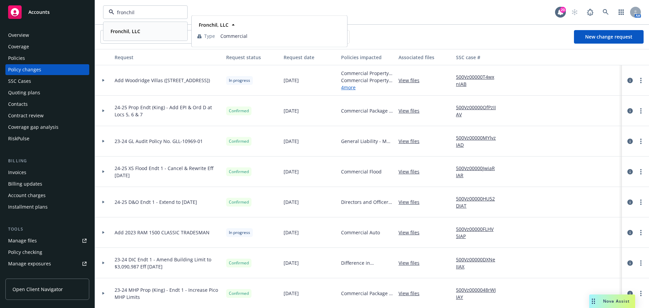
click at [128, 34] on strong "Fronchil, LLC" at bounding box center [125, 31] width 30 height 6
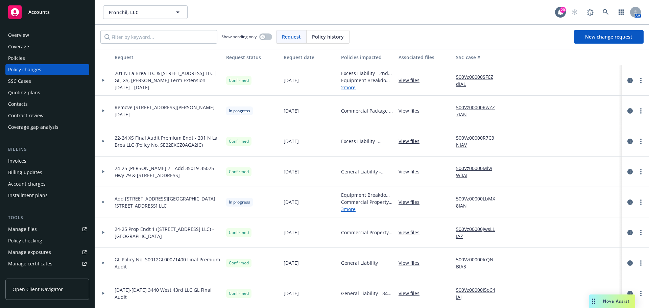
click at [18, 55] on div "Policies" at bounding box center [16, 58] width 17 height 11
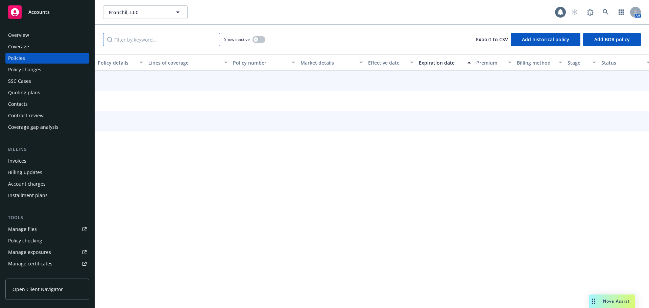
click at [142, 39] on input "Filter by keyword..." at bounding box center [161, 40] width 117 height 14
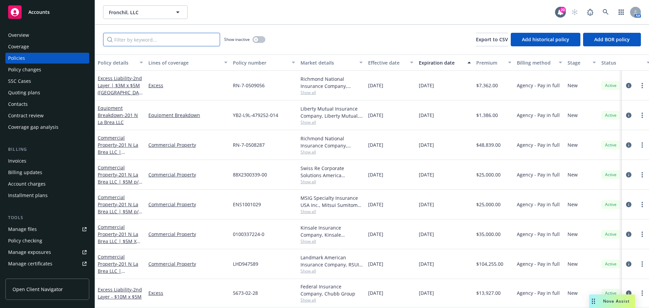
click at [179, 41] on input "Filter by keyword..." at bounding box center [161, 40] width 117 height 14
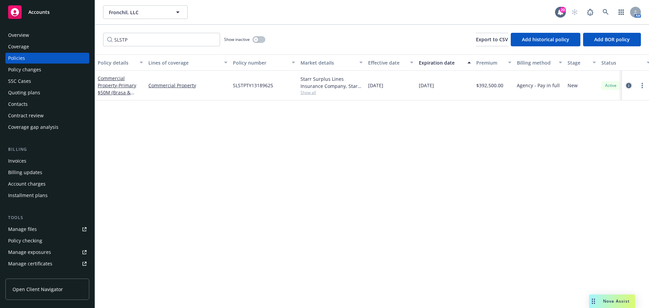
click at [625, 85] on link "circleInformation" at bounding box center [628, 85] width 8 height 8
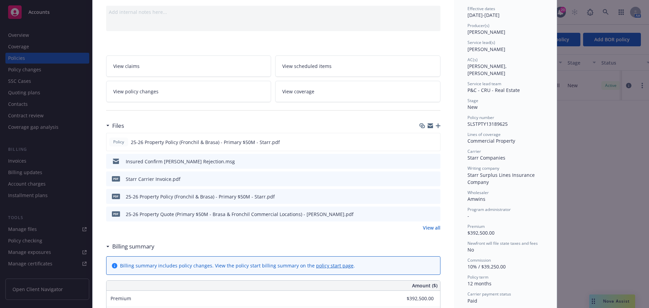
scroll to position [68, 0]
click at [436, 122] on icon "button" at bounding box center [438, 124] width 5 height 5
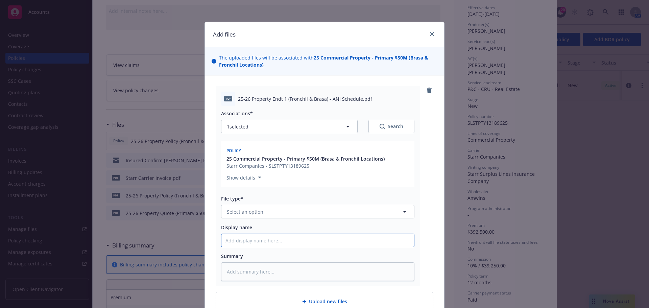
click at [249, 237] on input "Display name" at bounding box center [317, 240] width 193 height 13
paste input "25-26 Property Endt 1 (Fronchil & Brasa) - ANI Schedule"
click at [282, 207] on button "Select an option" at bounding box center [317, 212] width 193 height 14
click at [268, 228] on div "Endorsement" at bounding box center [317, 230] width 184 height 10
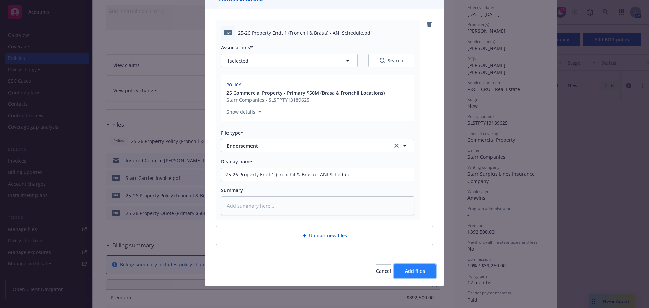
click at [421, 273] on span "Add files" at bounding box center [415, 271] width 20 height 6
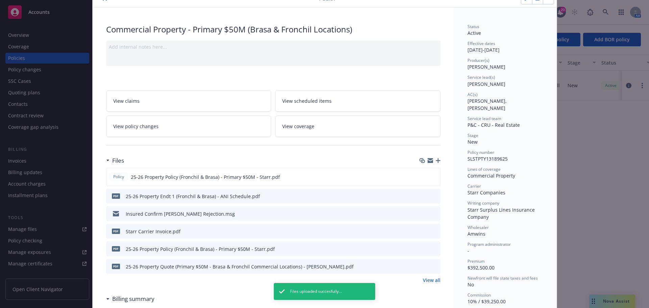
scroll to position [0, 0]
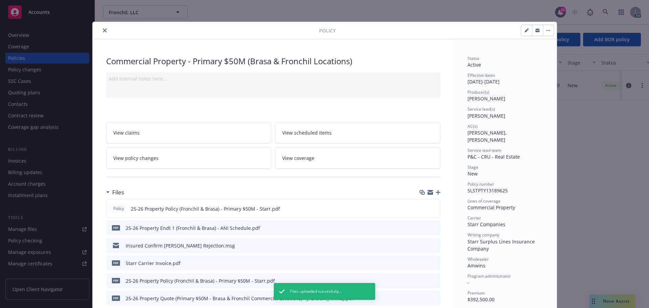
click at [103, 32] on icon "close" at bounding box center [105, 30] width 4 height 4
